Goal: Check status: Check status

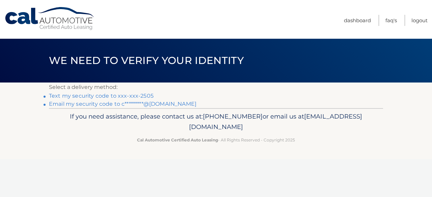
click at [89, 96] on link "Text my security code to xxx-xxx-2505" at bounding box center [101, 96] width 105 height 6
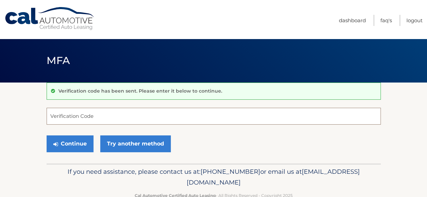
click at [64, 117] on input "Verification Code" at bounding box center [214, 116] width 334 height 17
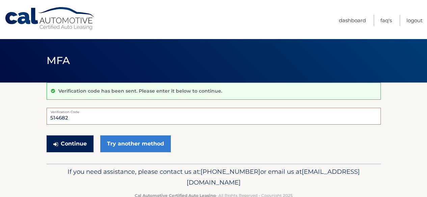
type input "514682"
click at [69, 147] on button "Continue" at bounding box center [70, 144] width 47 height 17
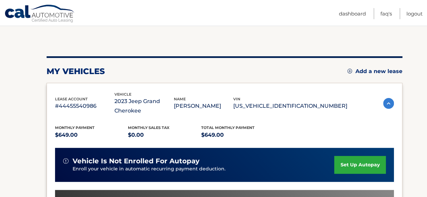
scroll to position [67, 0]
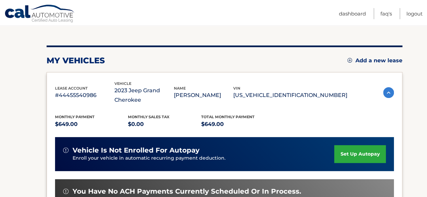
click at [387, 91] on img at bounding box center [388, 92] width 11 height 11
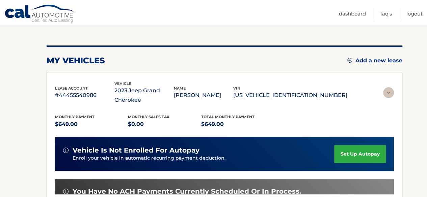
scroll to position [54, 0]
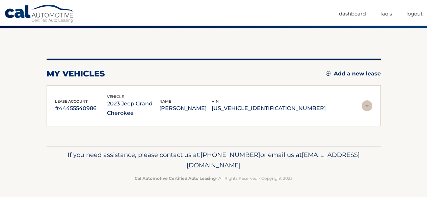
click at [366, 105] on img at bounding box center [366, 105] width 11 height 11
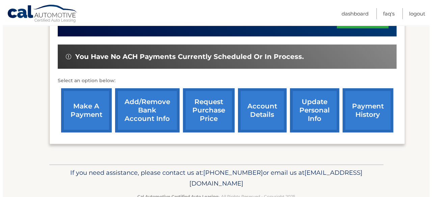
scroll to position [220, 0]
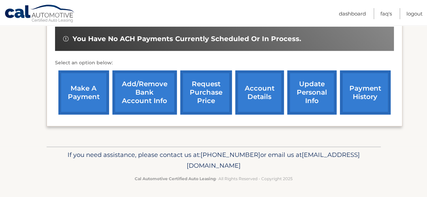
click at [203, 88] on link "request purchase price" at bounding box center [206, 92] width 52 height 44
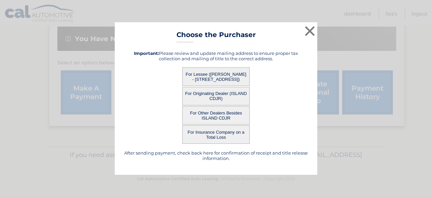
click at [210, 74] on button "For Lessee (CHRISTOPHER FORRLER - 379 BROOKFIELD AVE, , STATEN ISLAND, NY 10308)" at bounding box center [215, 76] width 67 height 19
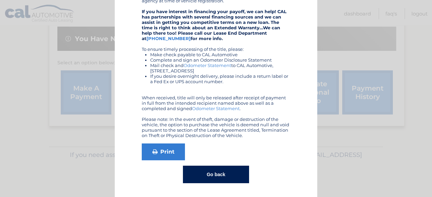
scroll to position [137, 0]
click at [154, 151] on icon at bounding box center [154, 151] width 5 height 5
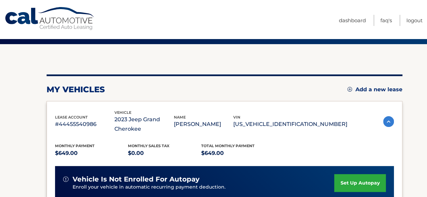
scroll to position [67, 0]
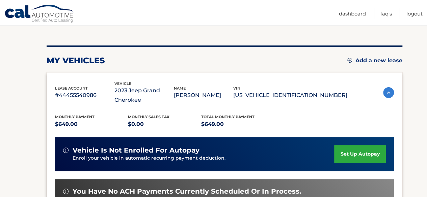
click at [384, 87] on div "lease account #44455540986 vehicle 2023 Jeep Grand Cherokee name CHRISTOPHER FO…" at bounding box center [224, 93] width 339 height 25
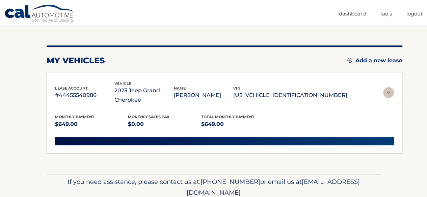
scroll to position [54, 0]
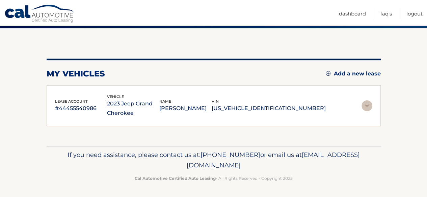
click at [368, 105] on img at bounding box center [366, 105] width 11 height 11
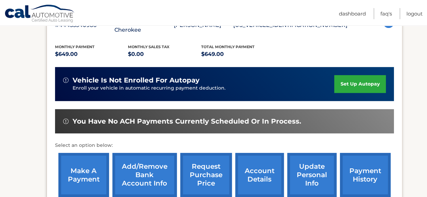
scroll to position [189, 0]
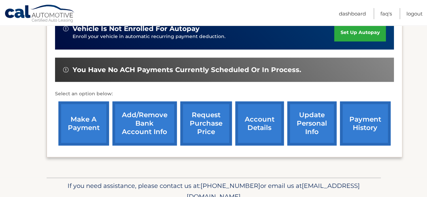
click at [256, 123] on link "account details" at bounding box center [259, 123] width 49 height 44
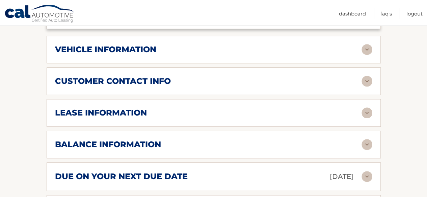
scroll to position [337, 0]
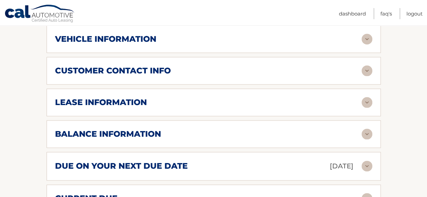
click at [142, 133] on h2 "balance information" at bounding box center [108, 134] width 106 height 10
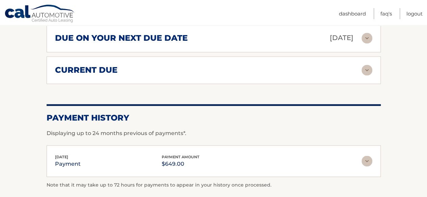
scroll to position [607, 0]
